Goal: Information Seeking & Learning: Learn about a topic

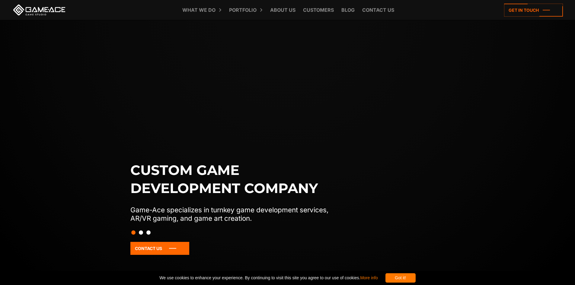
click at [416, 279] on div "Got it!" at bounding box center [400, 277] width 30 height 9
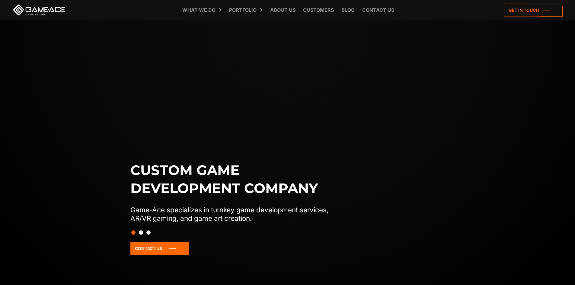
drag, startPoint x: 466, startPoint y: 108, endPoint x: 470, endPoint y: 110, distance: 4.2
click at [470, 110] on div "Custom game development company Game-Ace specializes in turnkey game developmen…" at bounding box center [287, 162] width 575 height 285
click at [485, 103] on div "Custom game development company Game-Ace specializes in turnkey game developmen…" at bounding box center [287, 162] width 575 height 285
click at [420, 147] on div "Custom game development company Game-Ace specializes in turnkey game developmen…" at bounding box center [287, 162] width 575 height 285
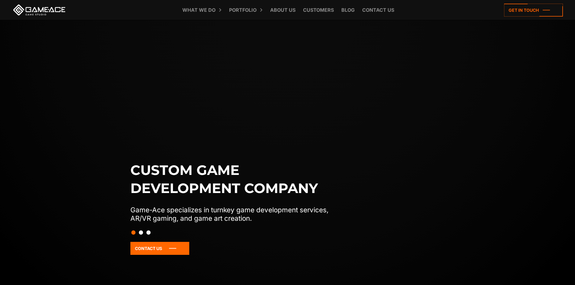
click at [463, 125] on div "Custom game development company Game-Ace specializes in turnkey game developmen…" at bounding box center [287, 162] width 575 height 285
click at [518, 65] on div "Custom game development company Game-Ace specializes in turnkey game developmen…" at bounding box center [287, 162] width 575 height 285
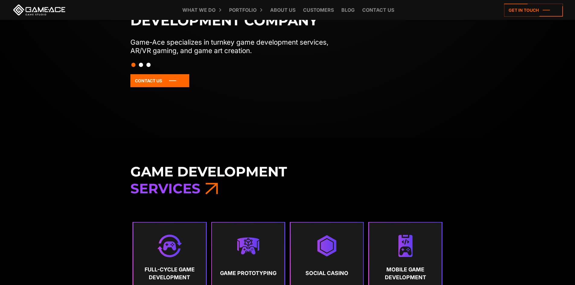
scroll to position [298, 0]
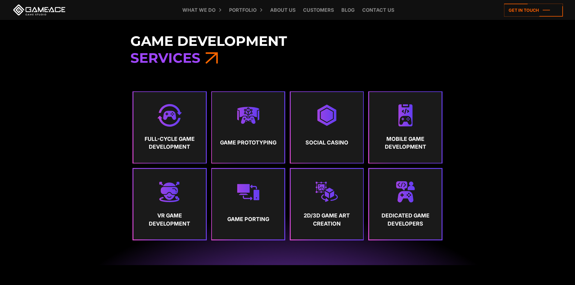
click at [421, 62] on h3 "Game Development Services" at bounding box center [287, 50] width 314 height 34
click at [345, 51] on h3 "Game Development Services" at bounding box center [287, 50] width 314 height 34
click at [344, 63] on h3 "Game Development Services" at bounding box center [287, 50] width 314 height 34
click at [336, 47] on h3 "Game Development Services" at bounding box center [287, 50] width 314 height 34
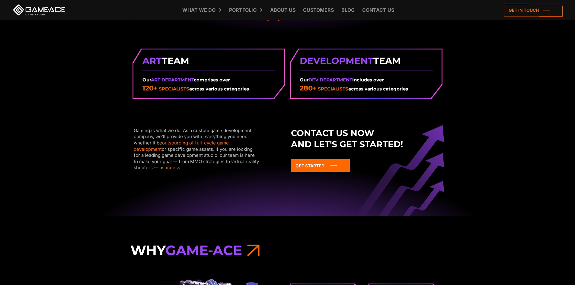
scroll to position [715, 0]
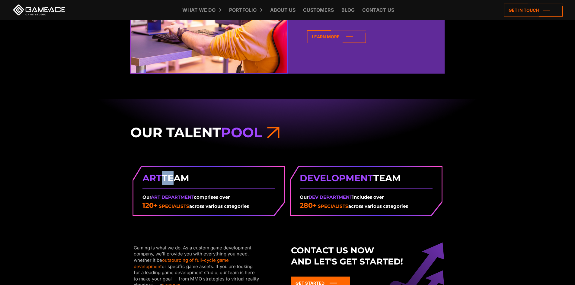
drag, startPoint x: 161, startPoint y: 179, endPoint x: 170, endPoint y: 179, distance: 8.5
click at [170, 179] on strong "Art Team" at bounding box center [208, 178] width 133 height 14
drag, startPoint x: 189, startPoint y: 175, endPoint x: 170, endPoint y: 178, distance: 19.0
click at [189, 175] on strong "Art Team" at bounding box center [208, 178] width 133 height 14
click at [149, 178] on span "Art" at bounding box center [151, 178] width 19 height 11
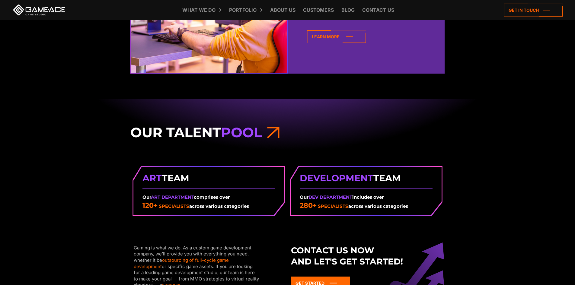
click at [487, 123] on div "Our Talent Pool Art Team Our Art Department comprises over 120+ specialists acr…" at bounding box center [287, 216] width 575 height 235
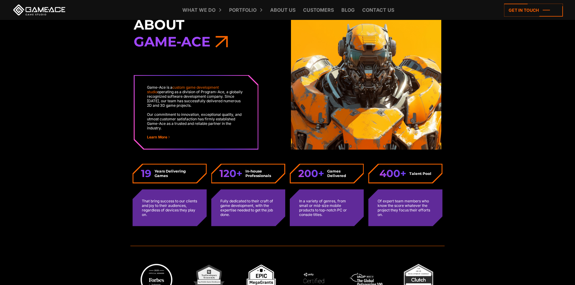
scroll to position [1520, 0]
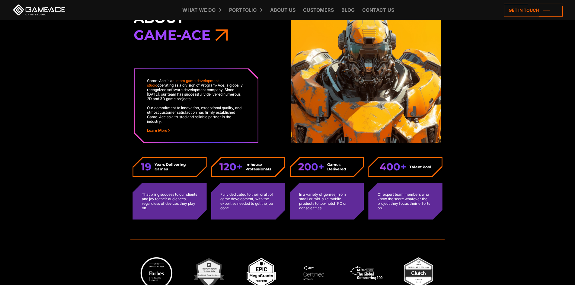
click at [416, 192] on div "Of expert team members who know the score whatever the project they focus their…" at bounding box center [405, 201] width 72 height 35
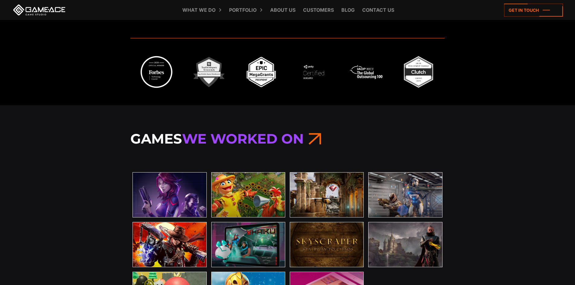
scroll to position [1708, 0]
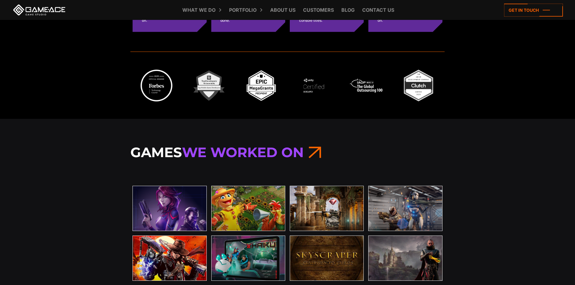
click at [486, 153] on div "Games We Worked On The Protagonist: EX-1 Learn More Farmerama" at bounding box center [287, 242] width 575 height 246
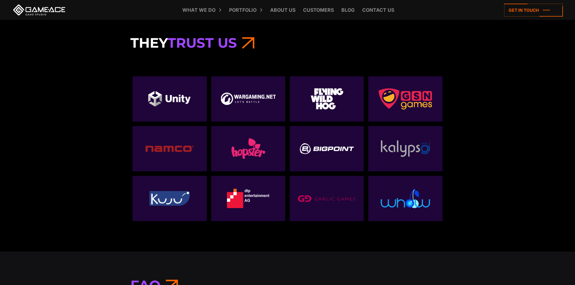
scroll to position [2077, 0]
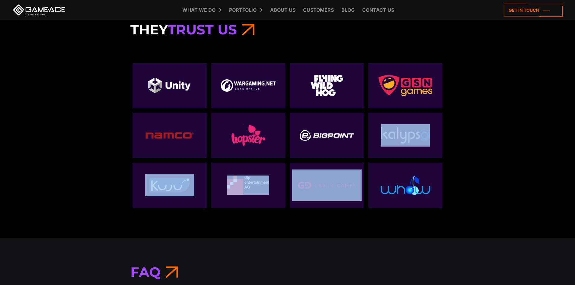
drag, startPoint x: 381, startPoint y: 174, endPoint x: 473, endPoint y: 131, distance: 101.1
click at [473, 131] on div "They Trust Us" at bounding box center [287, 117] width 575 height 243
drag, startPoint x: 484, startPoint y: 125, endPoint x: 481, endPoint y: 127, distance: 3.5
click at [484, 125] on div "They Trust Us" at bounding box center [287, 117] width 575 height 243
click at [386, 161] on div at bounding box center [287, 133] width 314 height 149
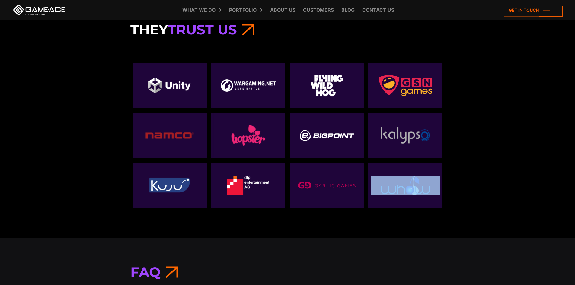
drag, startPoint x: 488, startPoint y: 220, endPoint x: 415, endPoint y: 187, distance: 80.4
click at [415, 187] on div "They Trust Us" at bounding box center [287, 117] width 575 height 243
click at [468, 153] on div "They Trust Us" at bounding box center [287, 117] width 575 height 243
click at [487, 142] on div "They Trust Us" at bounding box center [287, 117] width 575 height 243
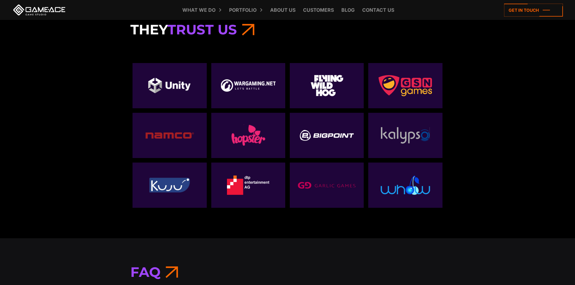
click at [488, 144] on div "They Trust Us" at bounding box center [287, 117] width 575 height 243
click at [482, 124] on div "They Trust Us" at bounding box center [287, 117] width 575 height 243
click at [480, 112] on div "They Trust Us" at bounding box center [287, 117] width 575 height 243
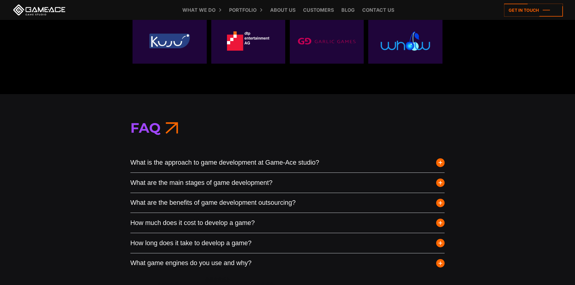
scroll to position [2258, 0]
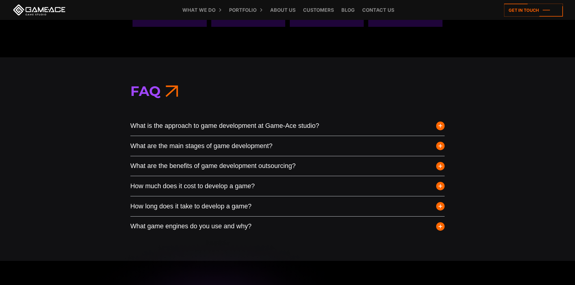
click at [140, 91] on span "FAQ" at bounding box center [145, 91] width 30 height 17
click at [219, 84] on h3 "FAQ" at bounding box center [287, 91] width 314 height 17
drag, startPoint x: 174, startPoint y: 91, endPoint x: 254, endPoint y: 84, distance: 80.9
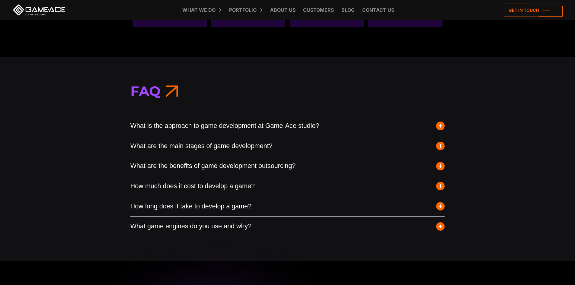
click at [254, 84] on h3 "FAQ" at bounding box center [287, 91] width 314 height 17
click at [170, 92] on icon at bounding box center [171, 91] width 13 height 17
drag, startPoint x: 170, startPoint y: 87, endPoint x: 184, endPoint y: 95, distance: 16.4
click at [184, 95] on h3 "FAQ" at bounding box center [287, 91] width 314 height 17
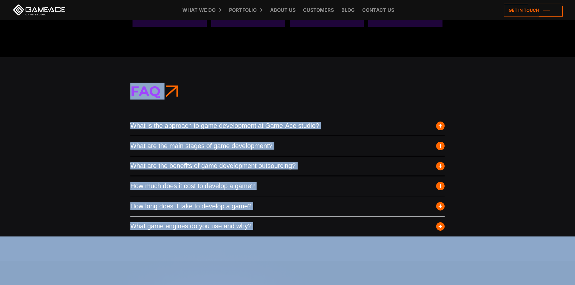
drag, startPoint x: 52, startPoint y: 8, endPoint x: 85, endPoint y: 52, distance: 55.6
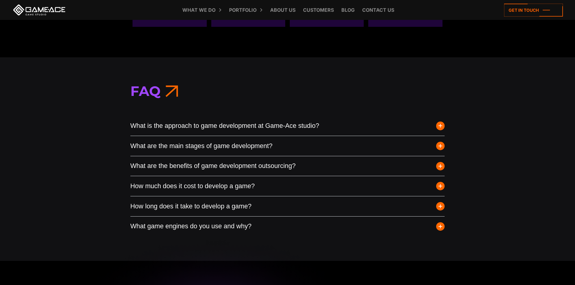
click at [87, 63] on div "FAQ What is the approach to game development at Game-Ace studio? Game-Ace follo…" at bounding box center [287, 159] width 575 height 204
click at [480, 105] on div "FAQ What is the approach to game development at Game-Ace studio? Game-Ace follo…" at bounding box center [287, 159] width 575 height 204
click at [392, 64] on div "FAQ What is the approach to game development at Game-Ace studio? Game-Ace follo…" at bounding box center [287, 159] width 575 height 204
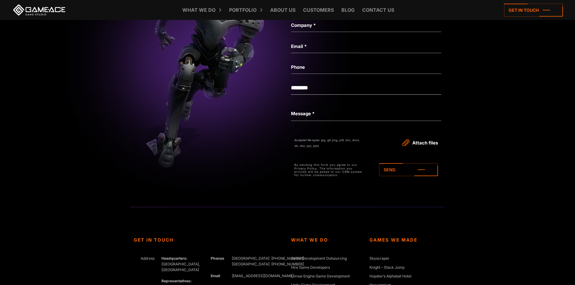
scroll to position [2593, 0]
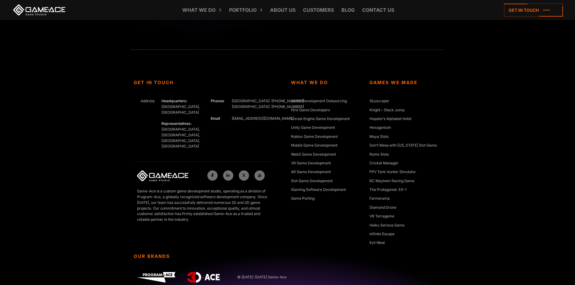
scroll to position [2765, 0]
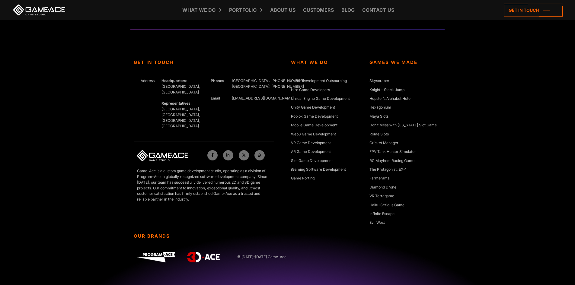
click at [350, 242] on div "Our Brands © 2005-2025 Game-Ace" at bounding box center [287, 260] width 314 height 52
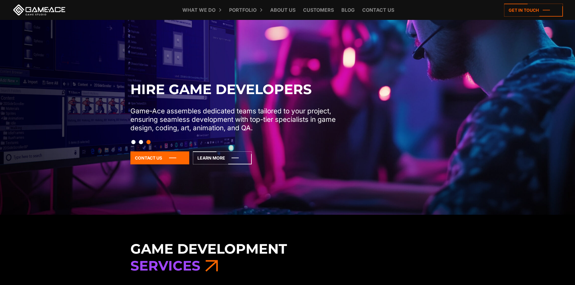
scroll to position [67, 0]
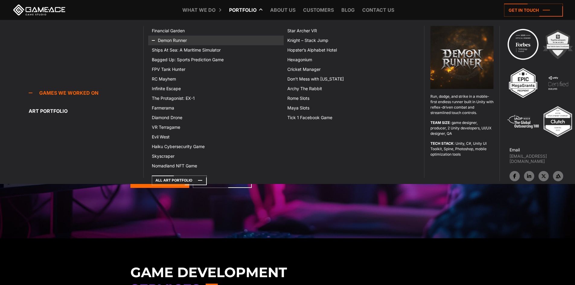
click at [168, 39] on link "Demon Runner" at bounding box center [216, 41] width 136 height 10
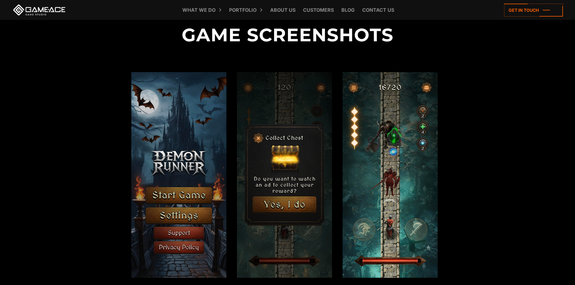
scroll to position [698, 0]
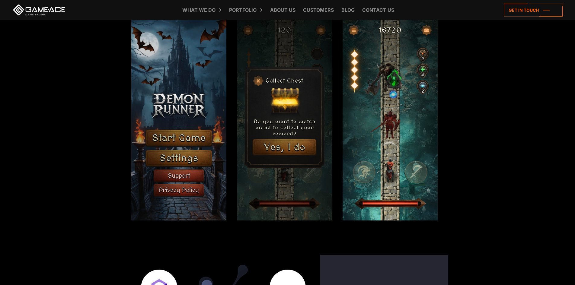
drag, startPoint x: 571, startPoint y: 122, endPoint x: 575, endPoint y: 98, distance: 24.3
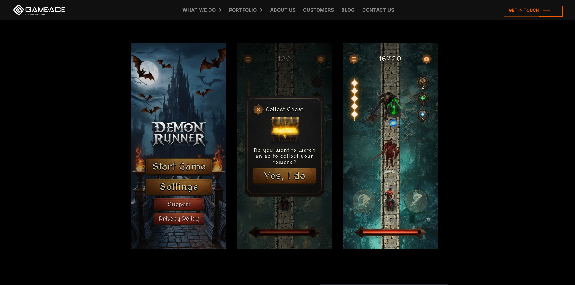
scroll to position [676, 0]
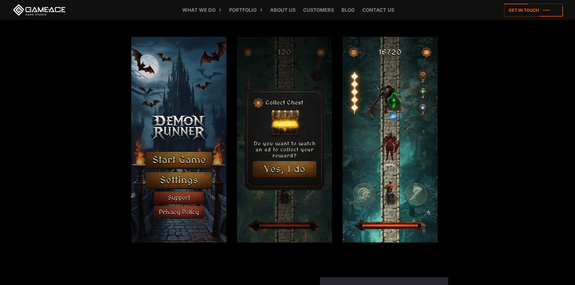
click at [187, 132] on img at bounding box center [178, 140] width 95 height 206
drag, startPoint x: 282, startPoint y: 143, endPoint x: 360, endPoint y: 135, distance: 78.9
click at [282, 143] on img at bounding box center [284, 140] width 95 height 206
click at [380, 129] on img at bounding box center [390, 140] width 95 height 206
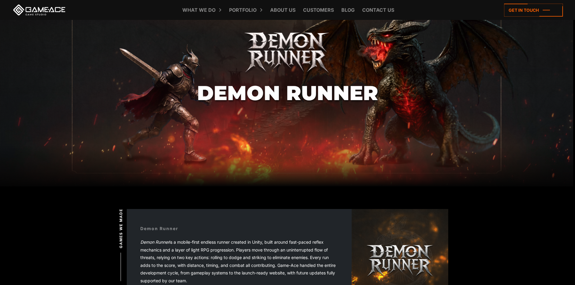
scroll to position [0, 0]
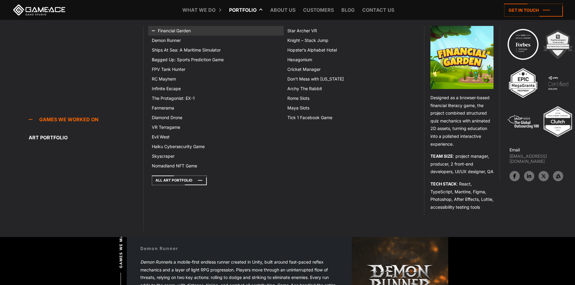
click at [177, 29] on link "Financial Garden" at bounding box center [216, 31] width 136 height 10
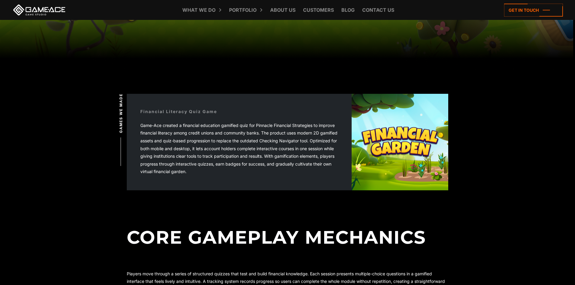
scroll to position [249, 0]
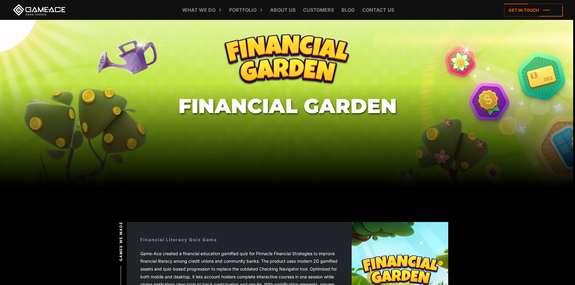
scroll to position [0, 0]
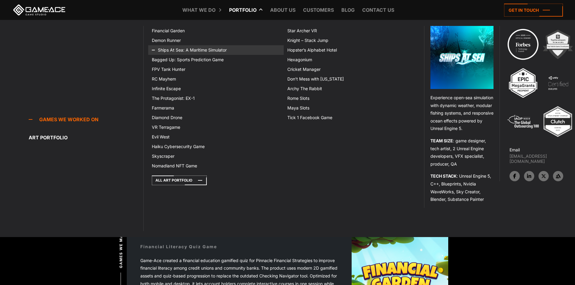
click at [179, 50] on link "Ships At Sea: A Maritime Simulator" at bounding box center [216, 50] width 136 height 10
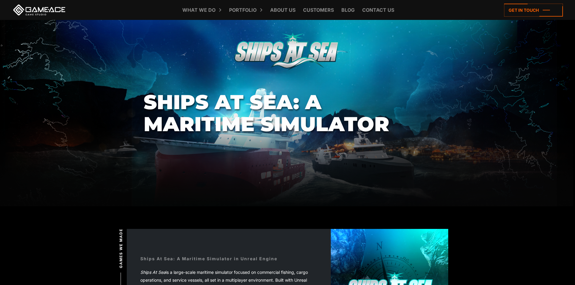
drag, startPoint x: 322, startPoint y: 53, endPoint x: 403, endPoint y: 61, distance: 81.3
click at [403, 61] on section "Ships At Sea: A Maritime Simulator" at bounding box center [287, 113] width 575 height 187
click at [431, 50] on section "Ships At Sea: A Maritime Simulator" at bounding box center [287, 113] width 575 height 187
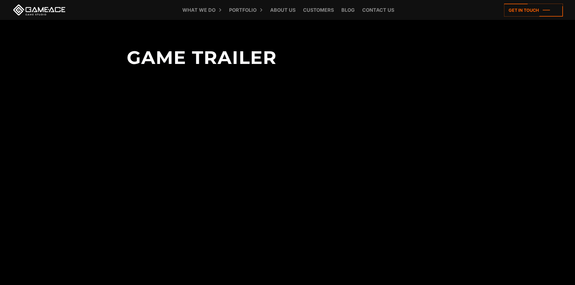
scroll to position [1301, 0]
